Goal: Task Accomplishment & Management: Use online tool/utility

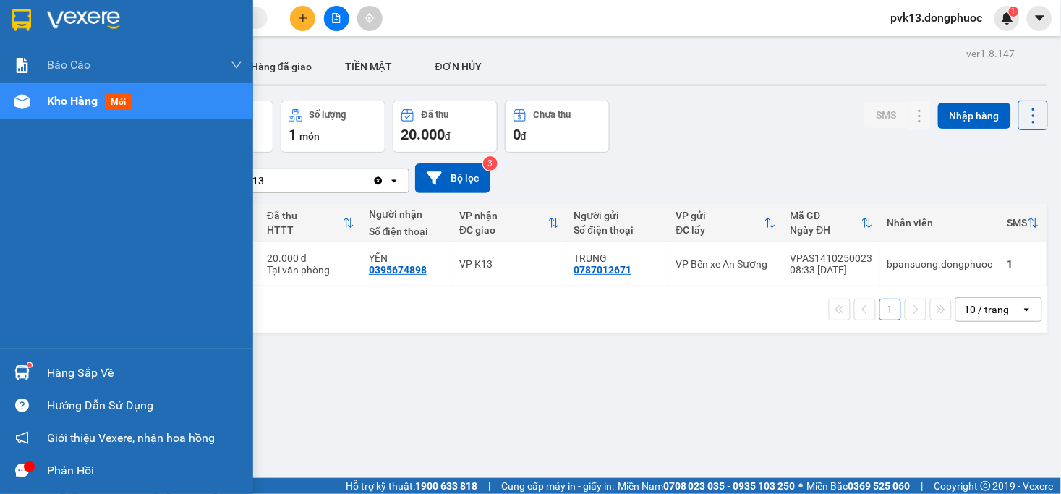
click at [33, 368] on div at bounding box center [21, 372] width 25 height 25
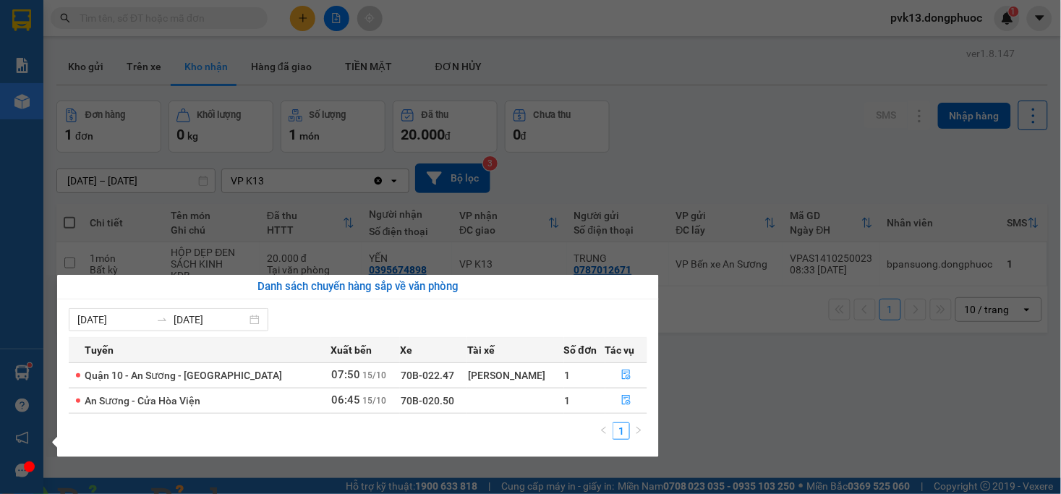
click at [844, 411] on section "Kết quả tìm kiếm ( 0 ) Bộ lọc No Data pvk13.dongphuoc 1 Báo cáo Mẫu 1: Báo cáo …" at bounding box center [530, 247] width 1061 height 494
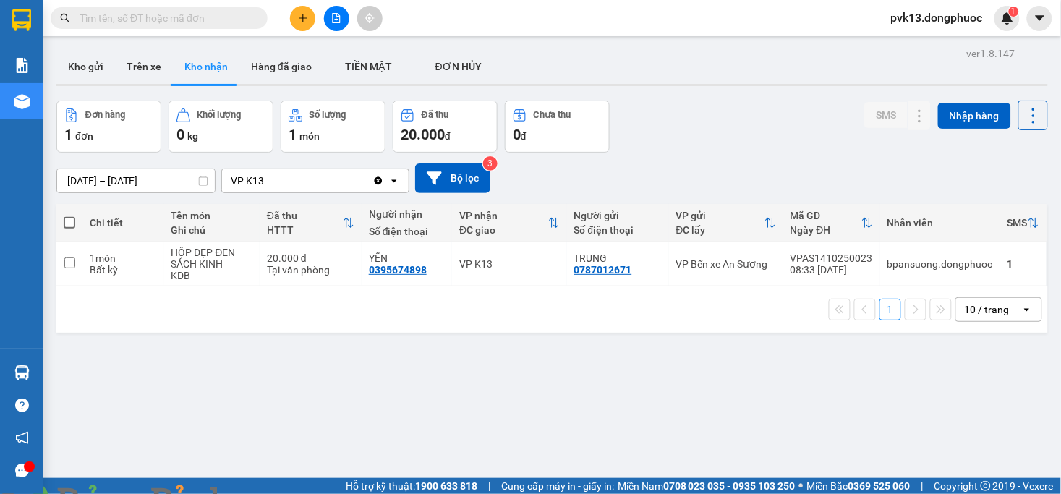
click at [266, 493] on span at bounding box center [249, 503] width 35 height 14
click at [266, 493] on img at bounding box center [262, 502] width 9 height 9
click at [135, 64] on button "Trên xe" at bounding box center [144, 66] width 58 height 35
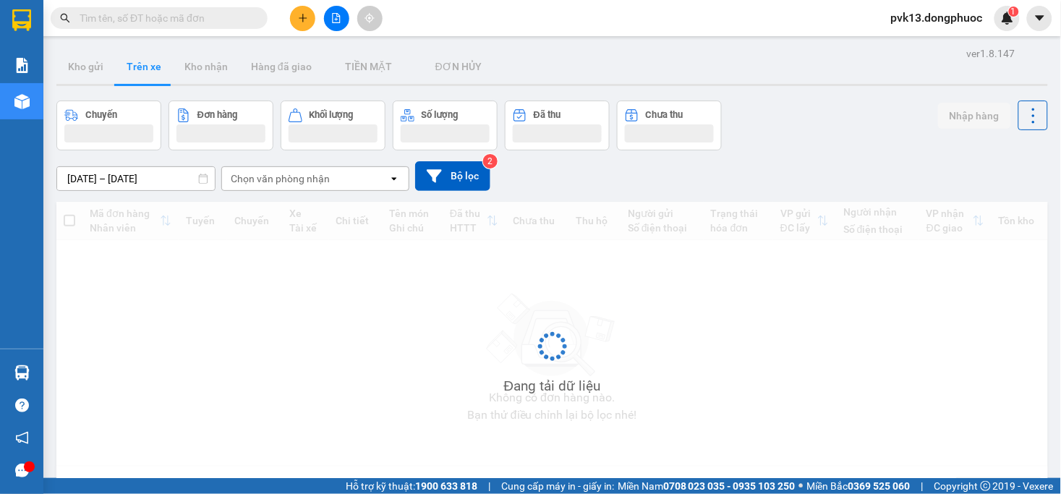
scroll to position [67, 0]
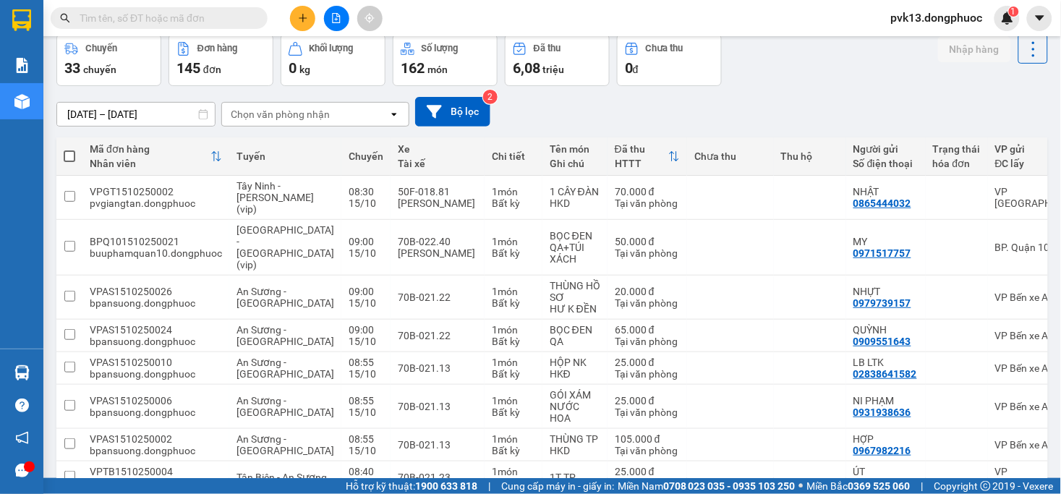
click at [258, 111] on div "Chọn văn phòng nhận" at bounding box center [280, 114] width 99 height 14
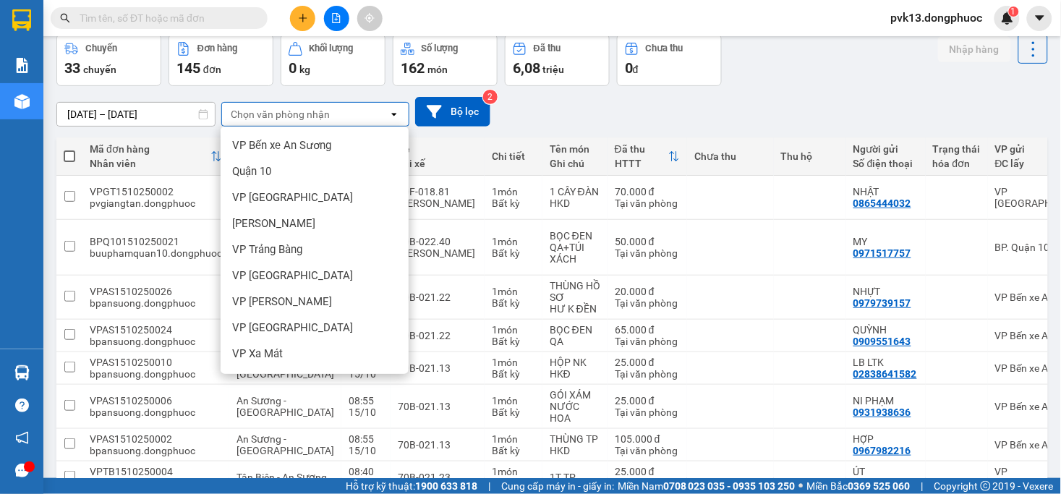
scroll to position [321, 0]
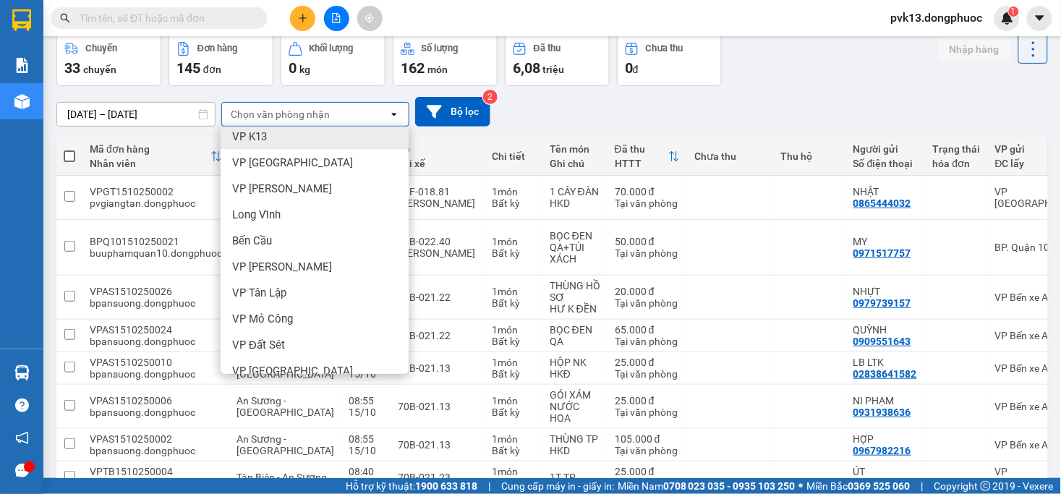
click at [268, 140] on div "VP K13" at bounding box center [315, 137] width 188 height 26
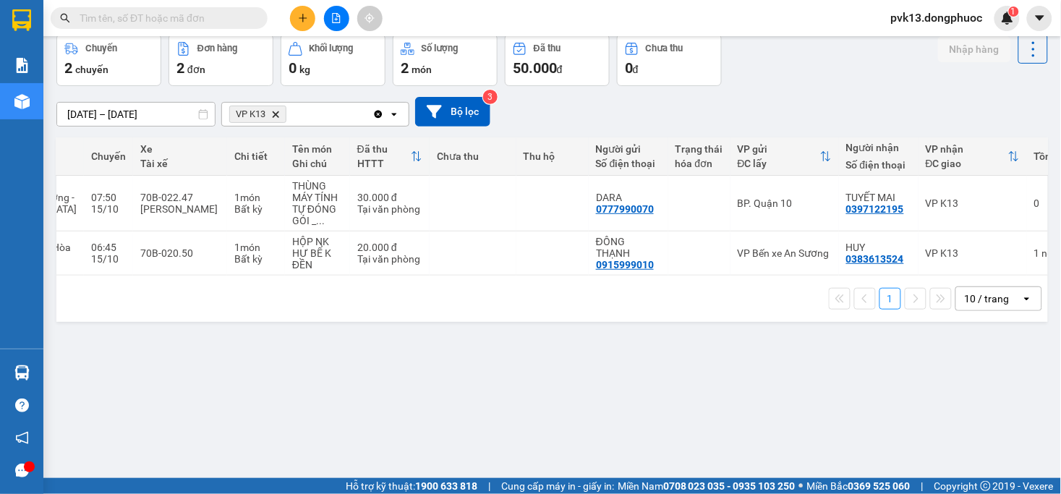
scroll to position [0, 0]
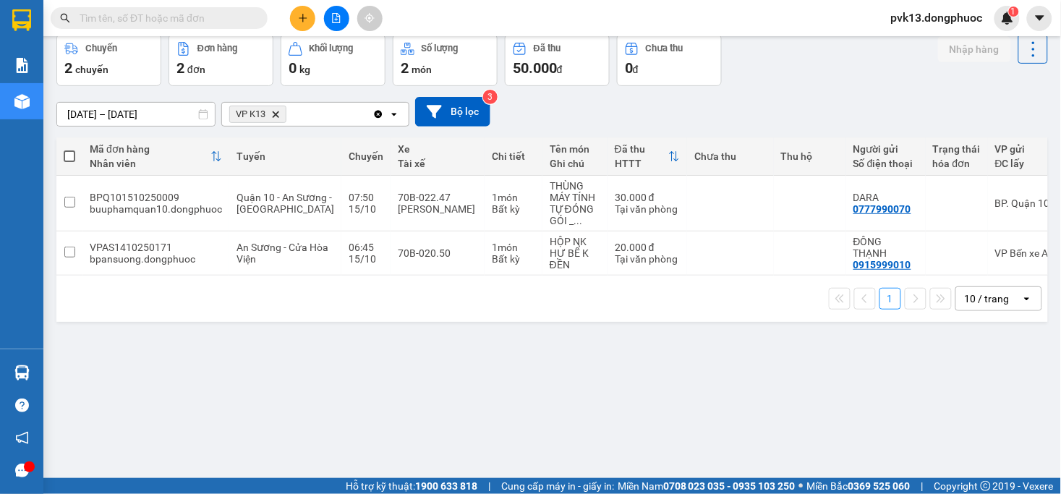
click at [198, 14] on input "text" at bounding box center [165, 18] width 171 height 16
click at [166, 17] on input "text" at bounding box center [165, 18] width 171 height 16
click at [338, 17] on icon "file-add" at bounding box center [336, 18] width 10 height 10
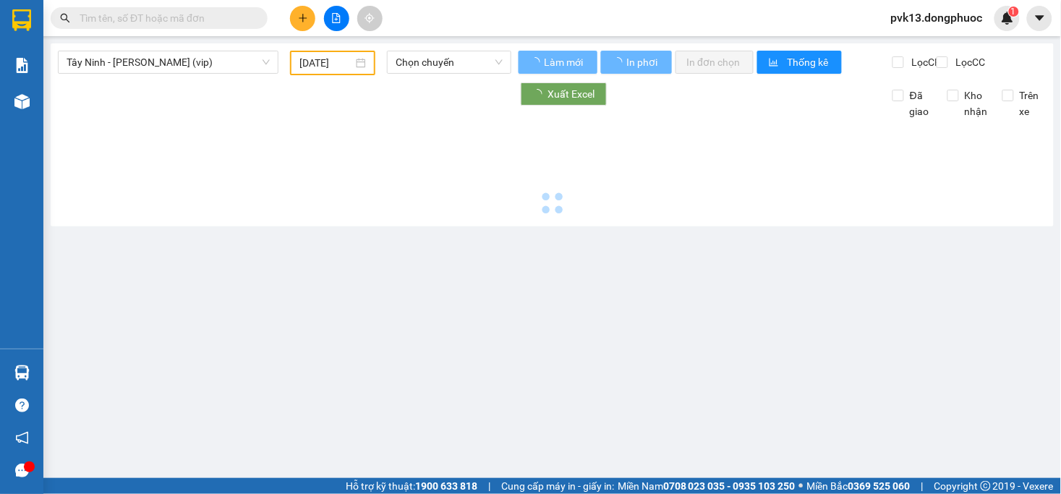
click at [167, 48] on div "[GEOGRAPHIC_DATA] (vip) [DATE] Chọn chuyến Làm mới In phơi In đơn chọn Thống kê…" at bounding box center [552, 134] width 1003 height 183
type input "[DATE]"
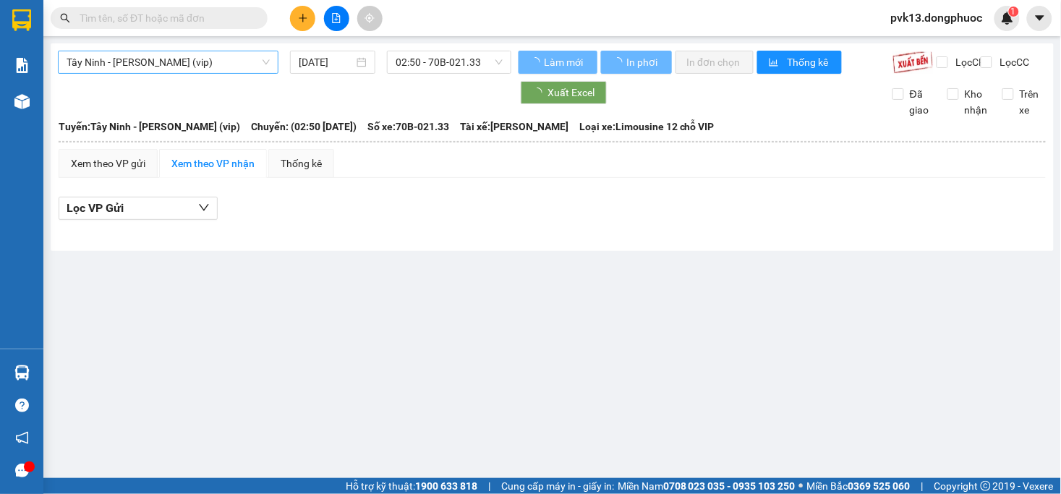
click at [166, 54] on span "Tây Ninh - [PERSON_NAME] (vip)" at bounding box center [168, 62] width 203 height 22
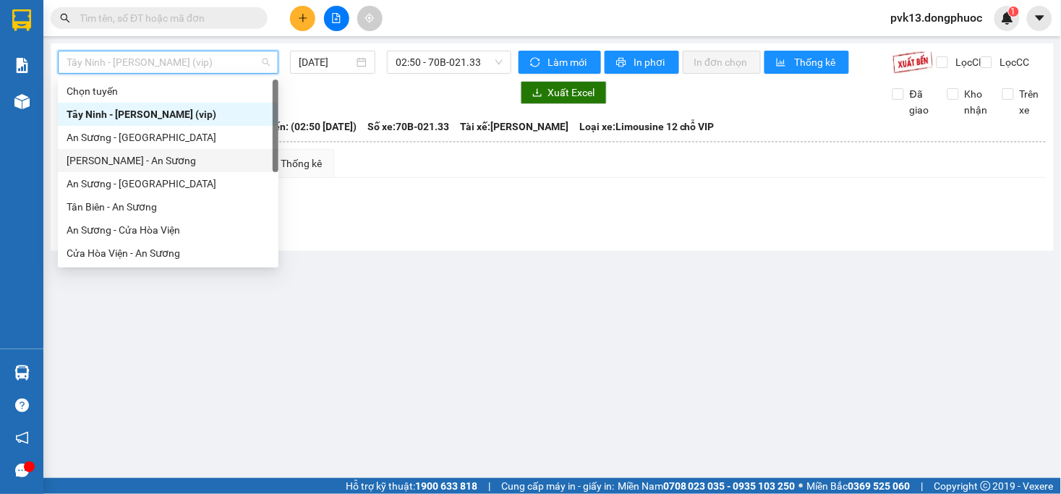
click at [162, 158] on div "[PERSON_NAME] - An Sương" at bounding box center [168, 161] width 203 height 16
type input "[DATE]"
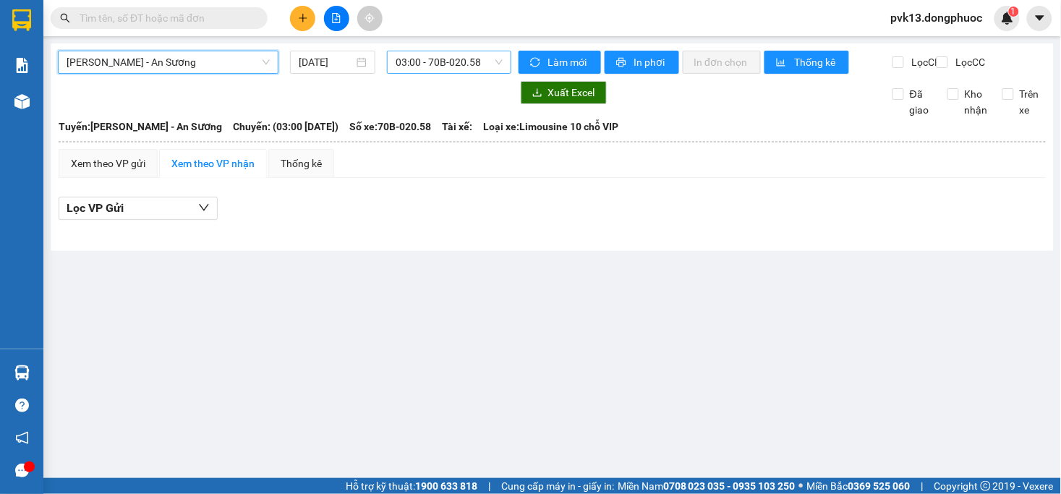
click at [433, 63] on span "03:00 - 70B-020.58" at bounding box center [449, 62] width 106 height 22
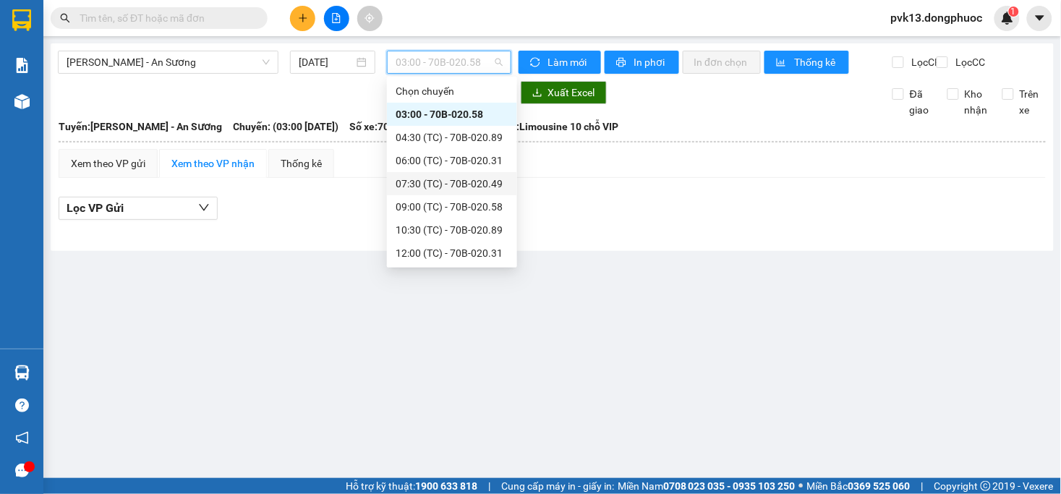
click at [450, 190] on div "07:30 (TC) - 70B-020.49" at bounding box center [452, 184] width 113 height 16
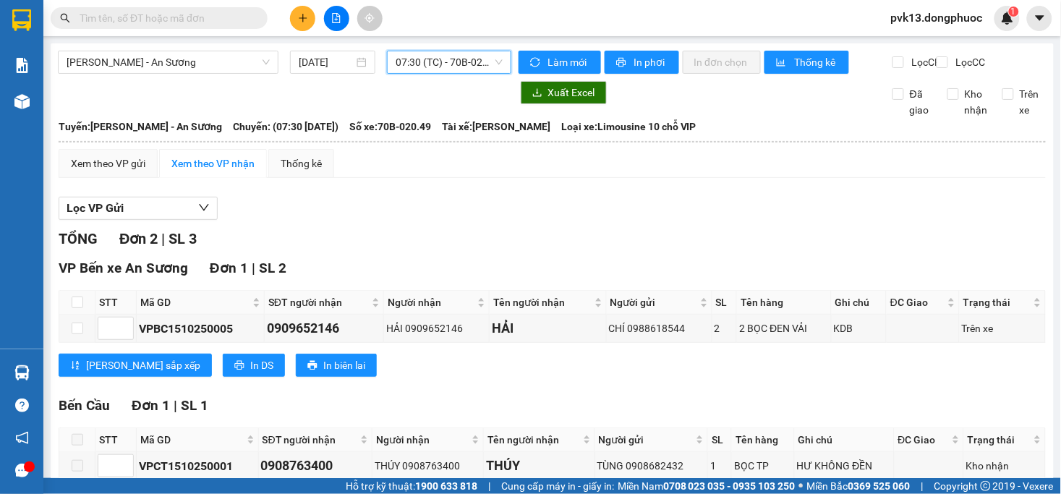
click at [414, 66] on span "07:30 (TC) - 70B-020.49" at bounding box center [449, 62] width 106 height 22
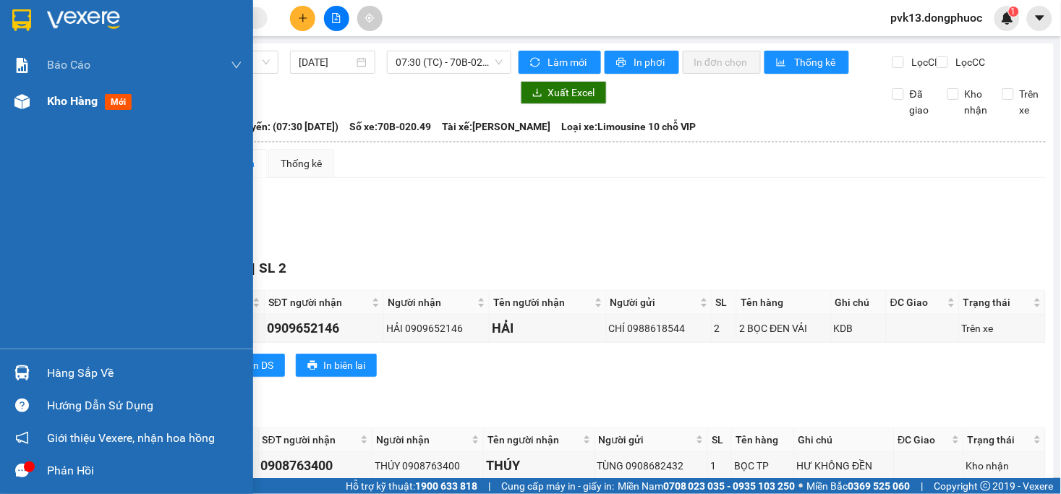
click at [4, 109] on div "Kho hàng mới" at bounding box center [126, 101] width 253 height 36
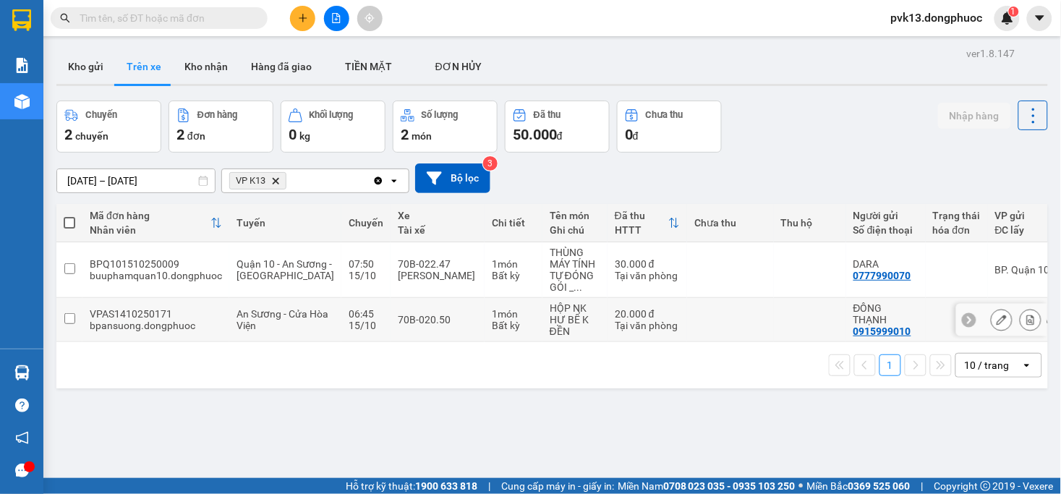
click at [688, 326] on td at bounding box center [730, 320] width 87 height 44
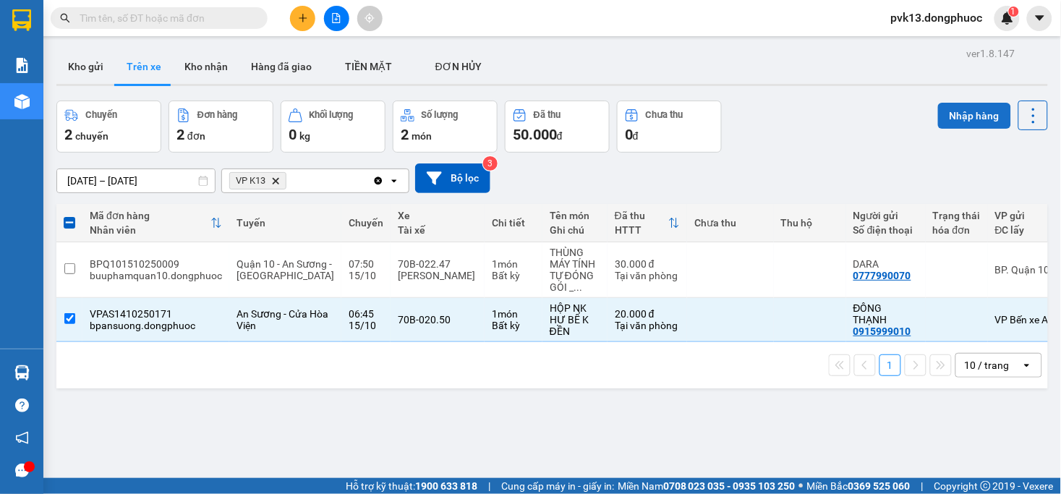
click at [943, 118] on button "Nhập hàng" at bounding box center [974, 116] width 73 height 26
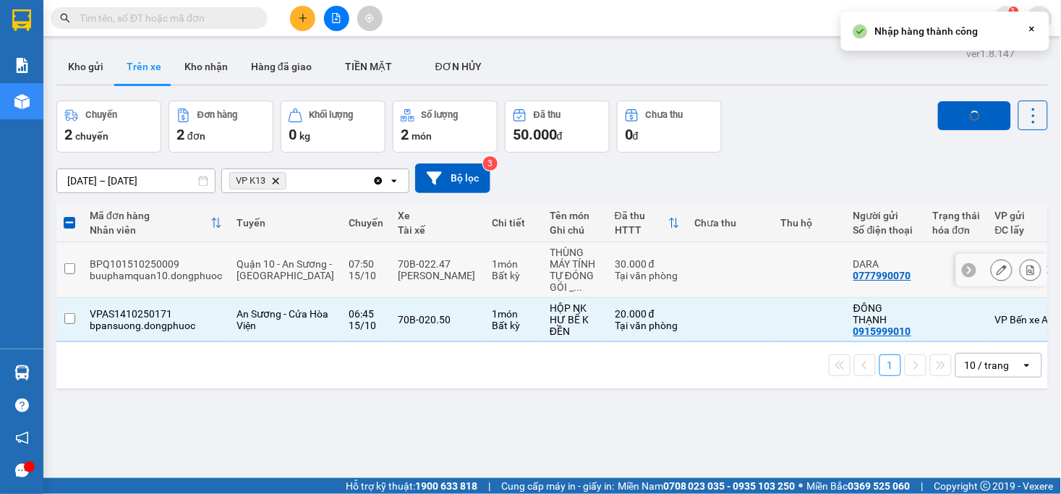
checkbox input "false"
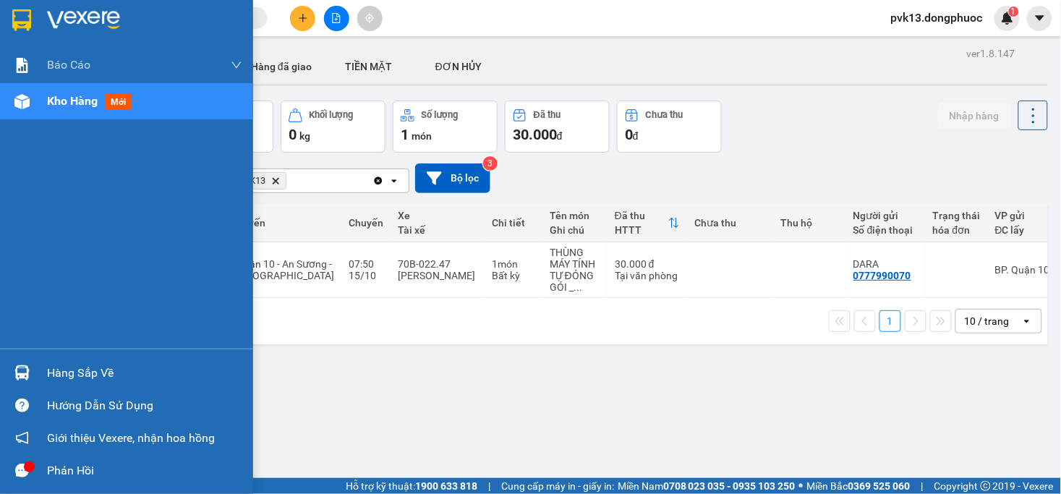
click at [24, 110] on div at bounding box center [21, 101] width 25 height 25
